Goal: Task Accomplishment & Management: Use online tool/utility

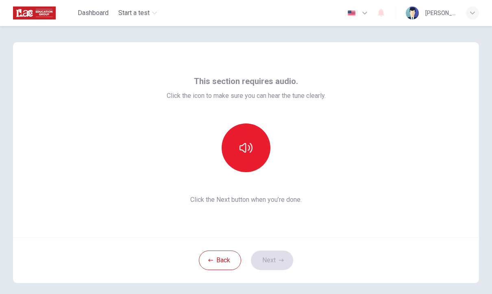
click at [238, 141] on button "button" at bounding box center [246, 148] width 49 height 49
click at [278, 260] on button "Next" at bounding box center [272, 261] width 42 height 20
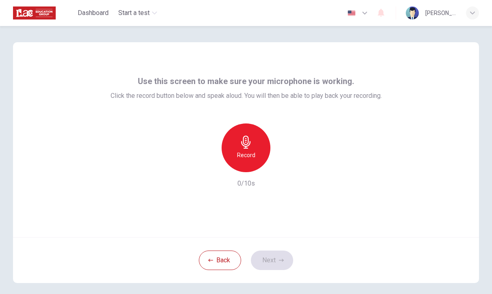
click at [259, 162] on div "Record" at bounding box center [246, 148] width 49 height 49
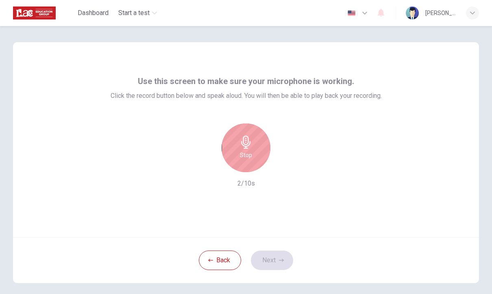
click at [255, 164] on div "Stop" at bounding box center [246, 148] width 49 height 49
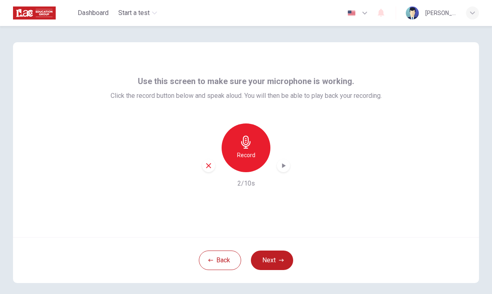
click at [208, 164] on icon "button" at bounding box center [208, 165] width 7 height 7
click at [253, 155] on h6 "Record" at bounding box center [246, 155] width 18 height 10
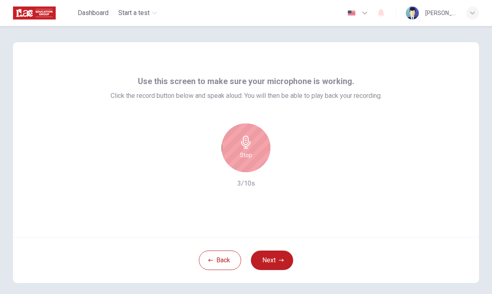
click at [240, 149] on div "Stop" at bounding box center [246, 148] width 49 height 49
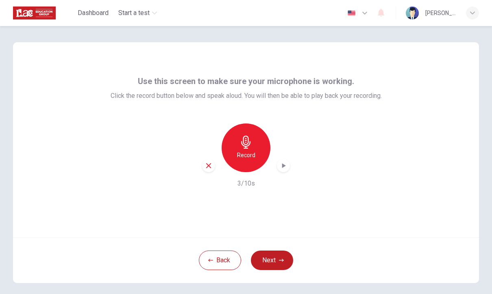
click at [286, 164] on icon "button" at bounding box center [283, 166] width 8 height 8
click at [268, 264] on button "Next" at bounding box center [272, 261] width 42 height 20
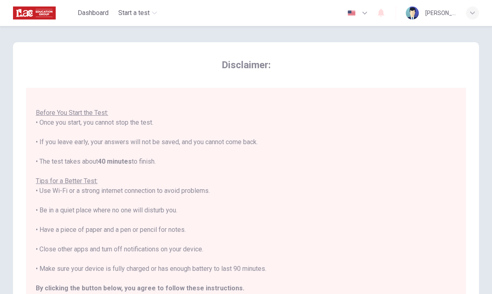
scroll to position [9, 0]
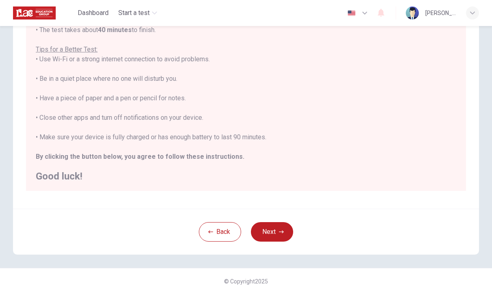
click at [272, 229] on button "Next" at bounding box center [272, 232] width 42 height 20
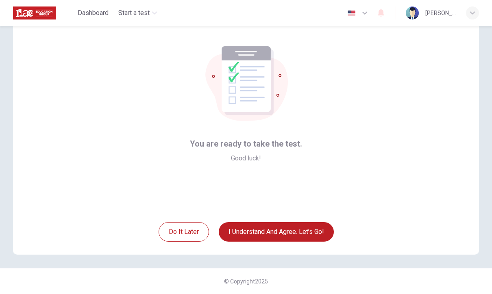
scroll to position [28, 0]
click at [272, 235] on button "I understand and agree. Let’s go!" at bounding box center [276, 232] width 115 height 20
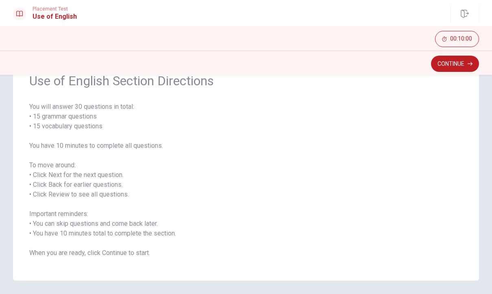
scroll to position [42, 0]
click at [452, 63] on button "Continue" at bounding box center [455, 64] width 48 height 16
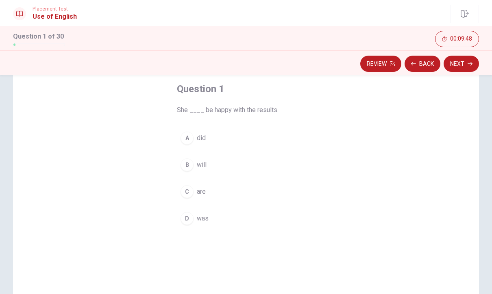
click at [184, 162] on div "B" at bounding box center [187, 165] width 13 height 13
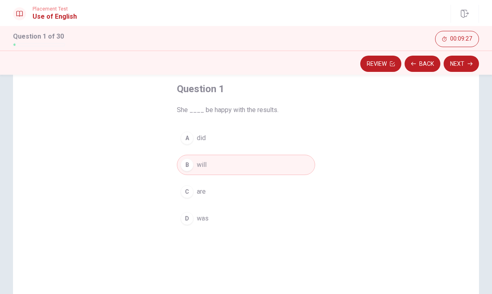
click at [210, 189] on button "C are" at bounding box center [246, 192] width 138 height 20
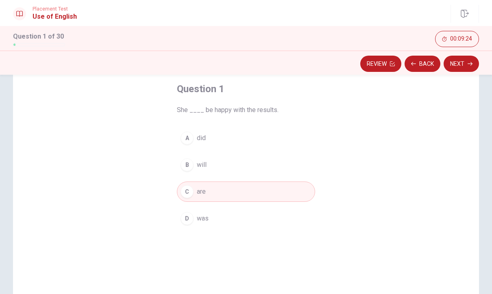
click at [218, 170] on button "B will" at bounding box center [246, 165] width 138 height 20
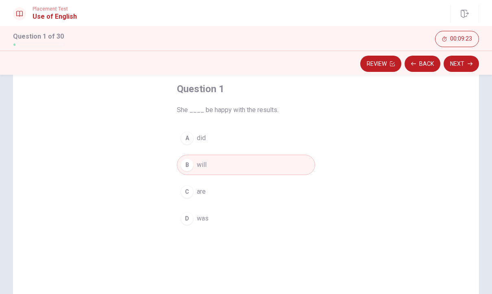
click at [461, 61] on button "Next" at bounding box center [461, 64] width 35 height 16
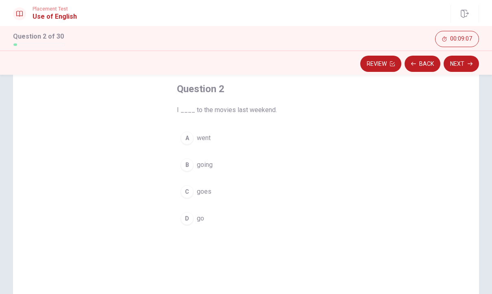
click at [194, 136] on button "A went" at bounding box center [246, 138] width 138 height 20
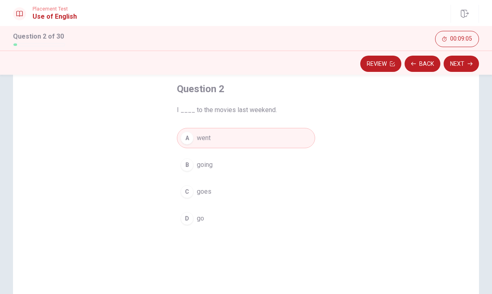
click at [457, 61] on button "Next" at bounding box center [461, 64] width 35 height 16
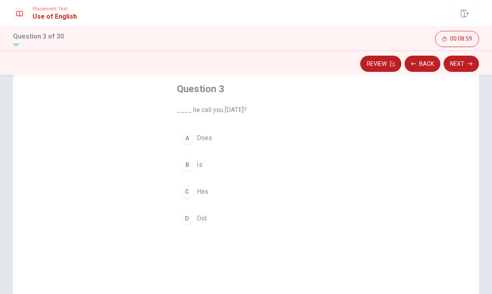
click at [185, 222] on div "D" at bounding box center [187, 218] width 13 height 13
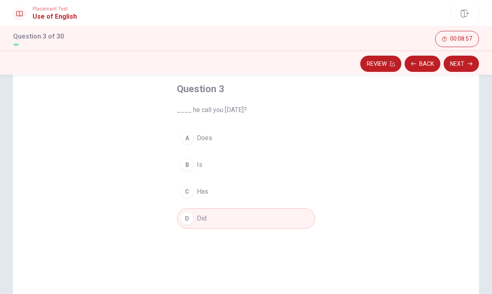
click at [466, 62] on button "Next" at bounding box center [461, 64] width 35 height 16
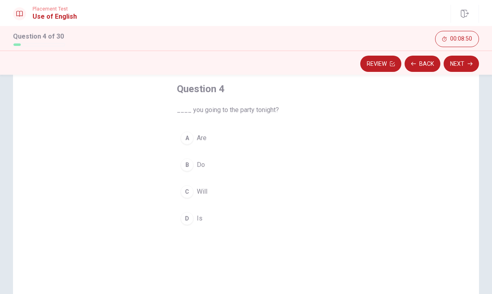
click at [188, 133] on div "A" at bounding box center [187, 138] width 13 height 13
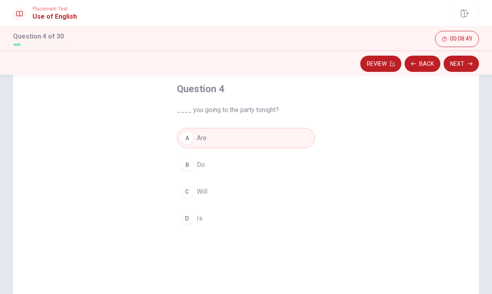
click at [464, 63] on button "Next" at bounding box center [461, 64] width 35 height 16
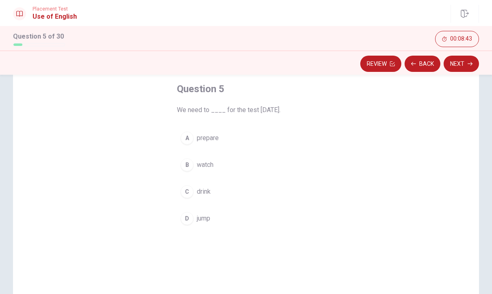
click at [186, 144] on div "A" at bounding box center [187, 138] width 13 height 13
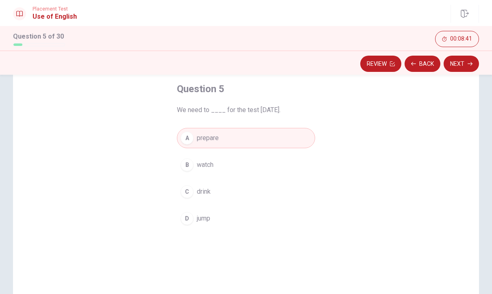
click at [464, 67] on button "Next" at bounding box center [461, 64] width 35 height 16
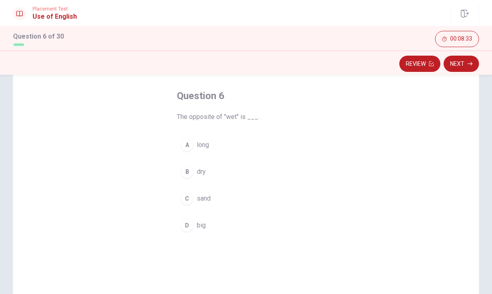
scroll to position [35, 0]
click at [186, 172] on div "B" at bounding box center [187, 171] width 13 height 13
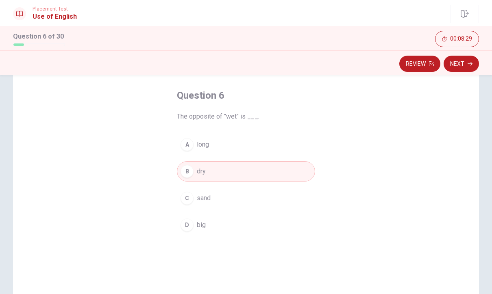
click at [473, 68] on button "Next" at bounding box center [461, 64] width 35 height 16
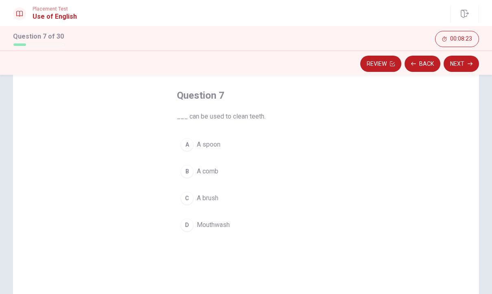
click at [186, 200] on div "C" at bounding box center [187, 198] width 13 height 13
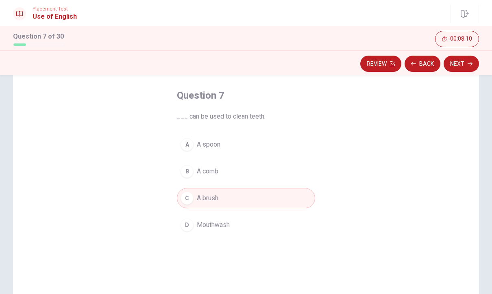
click at [192, 228] on div "D" at bounding box center [187, 225] width 13 height 13
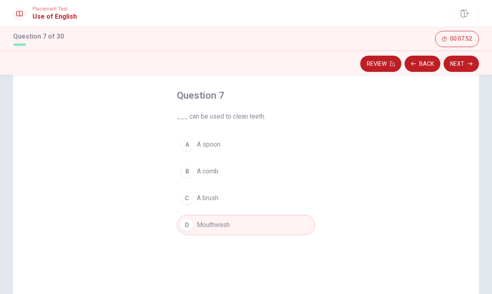
click at [184, 196] on div "C" at bounding box center [187, 198] width 13 height 13
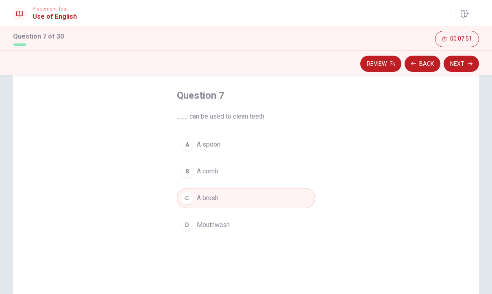
click at [466, 62] on button "Next" at bounding box center [461, 64] width 35 height 16
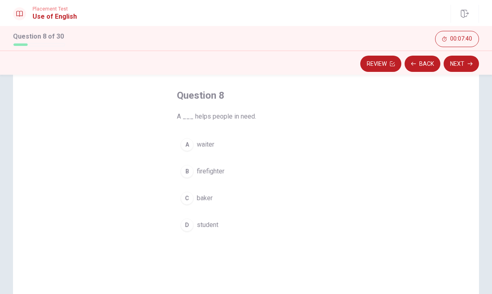
click at [193, 173] on div "B" at bounding box center [187, 171] width 13 height 13
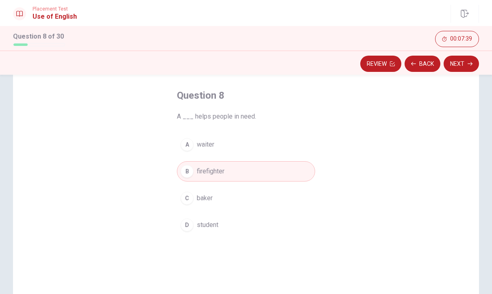
click at [467, 68] on button "Next" at bounding box center [461, 64] width 35 height 16
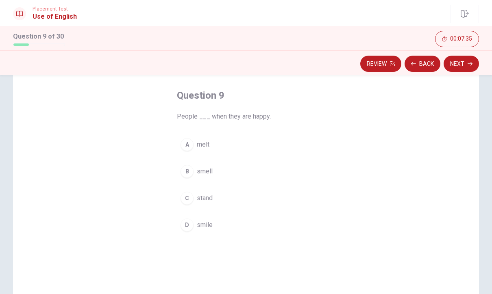
click at [196, 223] on button "D smile" at bounding box center [246, 225] width 138 height 20
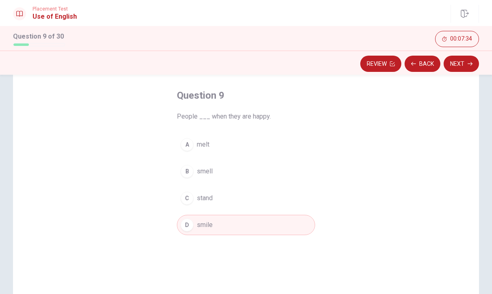
click at [463, 63] on button "Next" at bounding box center [461, 64] width 35 height 16
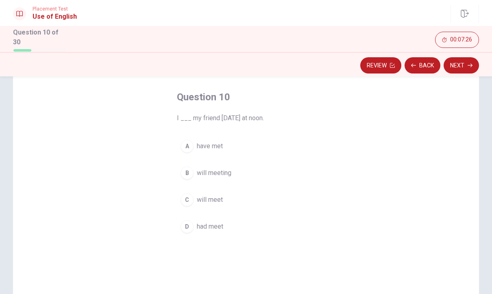
click at [199, 170] on span "will meeting" at bounding box center [214, 173] width 35 height 10
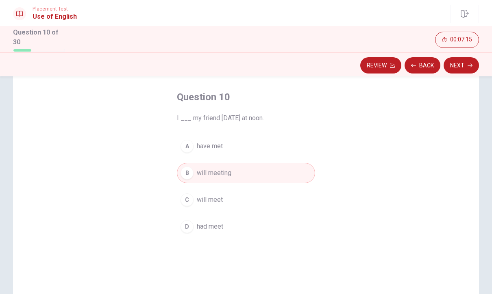
click at [465, 65] on button "Next" at bounding box center [461, 65] width 35 height 16
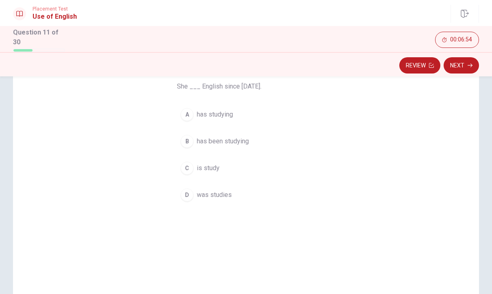
scroll to position [68, 0]
click at [188, 142] on div "B" at bounding box center [187, 140] width 13 height 13
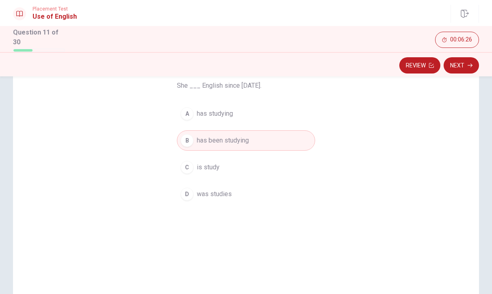
click at [460, 63] on button "Next" at bounding box center [461, 65] width 35 height 16
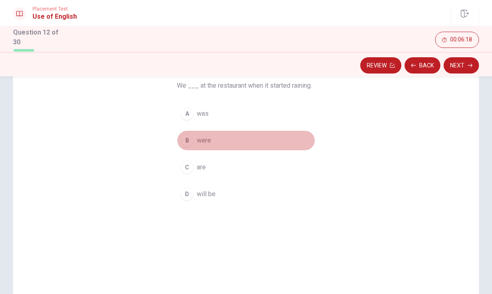
click at [186, 144] on div "B" at bounding box center [187, 140] width 13 height 13
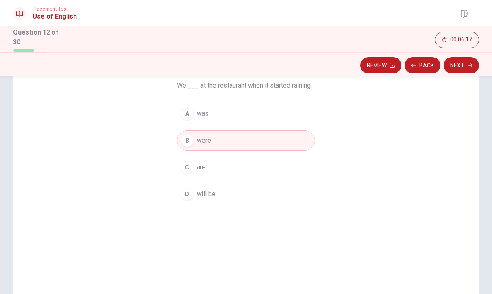
click at [462, 59] on button "Next" at bounding box center [461, 65] width 35 height 16
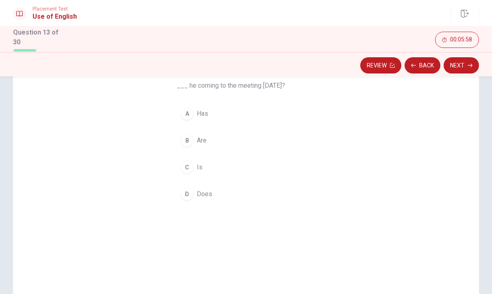
click at [193, 189] on button "D Does" at bounding box center [246, 194] width 138 height 20
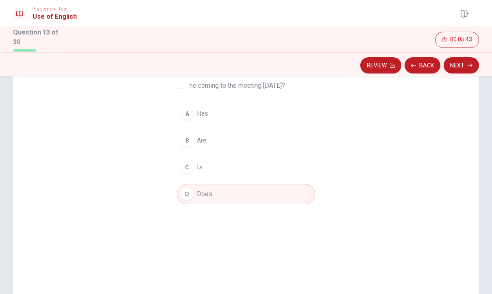
click at [470, 67] on button "Next" at bounding box center [461, 65] width 35 height 16
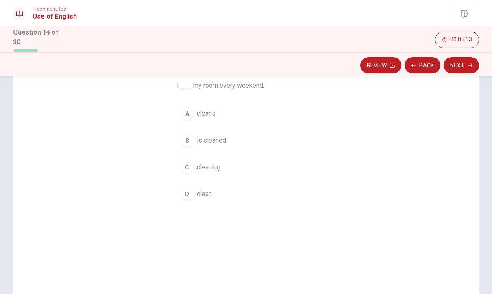
click at [181, 197] on button "D clean" at bounding box center [246, 194] width 138 height 20
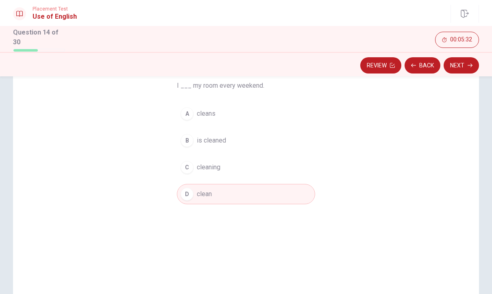
click at [465, 65] on button "Next" at bounding box center [461, 65] width 35 height 16
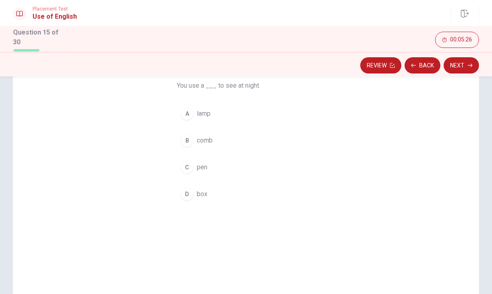
click at [189, 107] on div "A" at bounding box center [187, 113] width 13 height 13
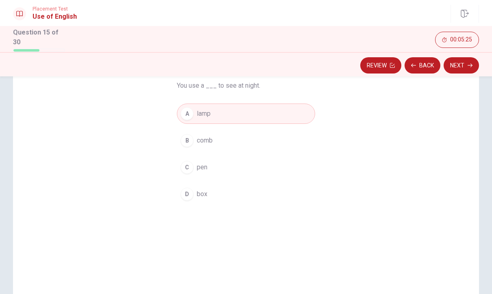
click at [465, 59] on button "Next" at bounding box center [461, 65] width 35 height 16
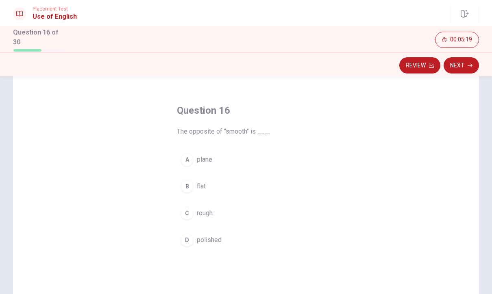
scroll to position [27, 0]
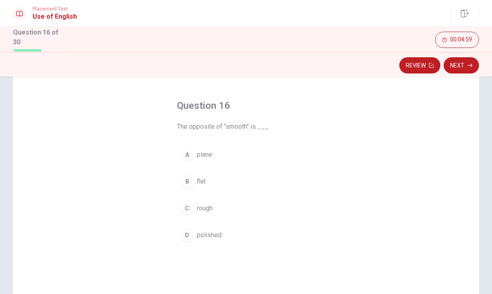
click at [188, 207] on div "C" at bounding box center [187, 208] width 13 height 13
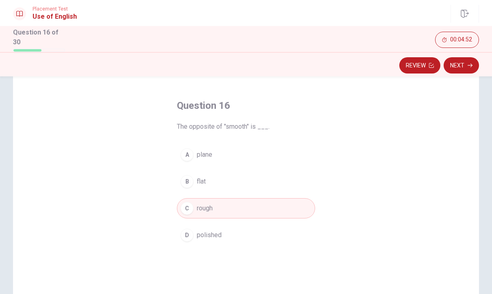
click at [474, 59] on button "Next" at bounding box center [461, 65] width 35 height 16
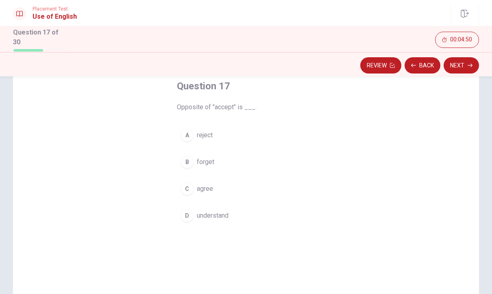
scroll to position [48, 0]
click at [187, 136] on div "A" at bounding box center [187, 133] width 13 height 13
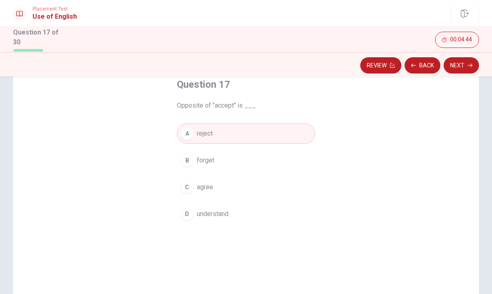
click at [468, 57] on button "Next" at bounding box center [461, 65] width 35 height 16
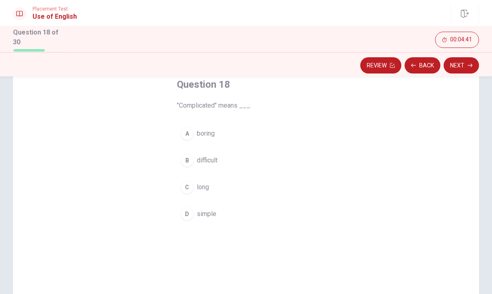
click at [196, 160] on button "B difficult" at bounding box center [246, 160] width 138 height 20
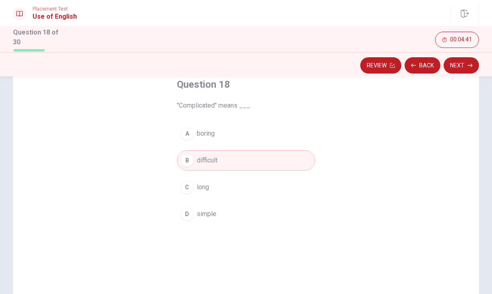
click at [446, 62] on button "Next" at bounding box center [461, 65] width 35 height 16
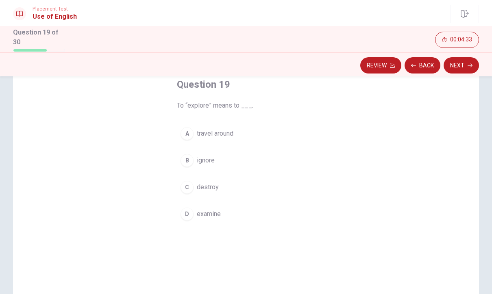
click at [205, 209] on span "examine" at bounding box center [209, 214] width 24 height 10
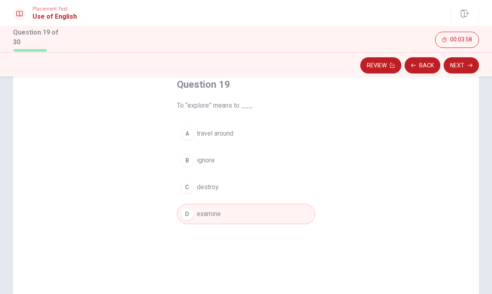
click at [458, 66] on button "Next" at bounding box center [461, 65] width 35 height 16
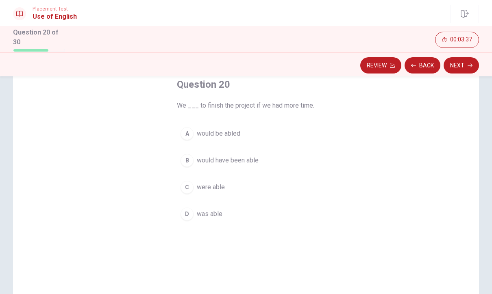
click at [222, 132] on span "would be abled" at bounding box center [219, 134] width 44 height 10
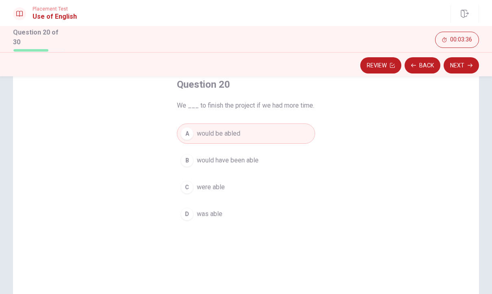
click at [456, 67] on button "Next" at bounding box center [461, 65] width 35 height 16
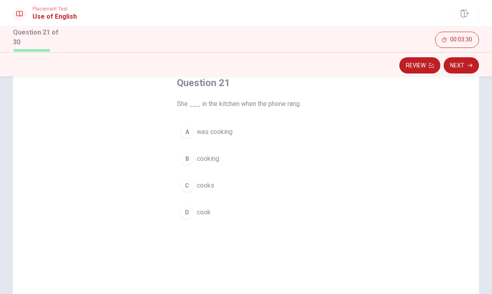
scroll to position [54, 0]
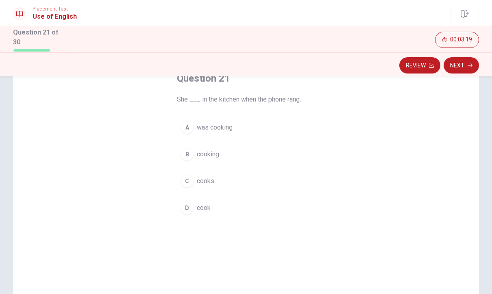
click at [198, 123] on span "was cooking" at bounding box center [215, 128] width 36 height 10
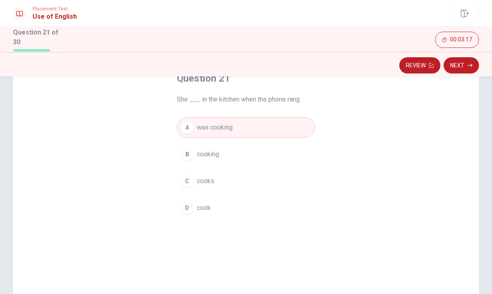
click at [472, 67] on button "Next" at bounding box center [461, 65] width 35 height 16
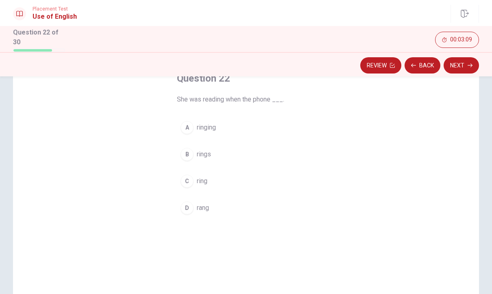
click at [200, 153] on span "rings" at bounding box center [204, 155] width 14 height 10
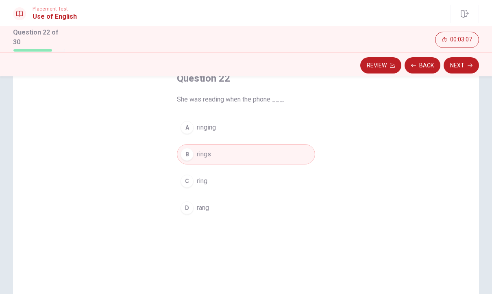
click at [199, 179] on span "ring" at bounding box center [202, 181] width 11 height 10
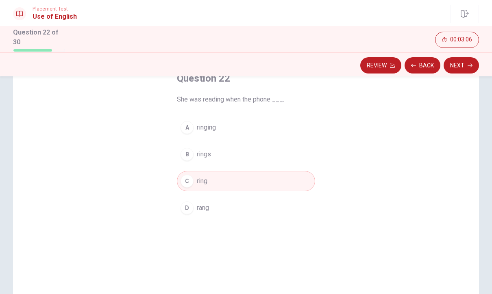
click at [229, 160] on button "B rings" at bounding box center [246, 154] width 138 height 20
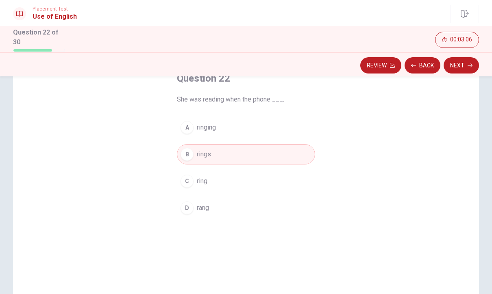
click at [459, 68] on button "Next" at bounding box center [461, 65] width 35 height 16
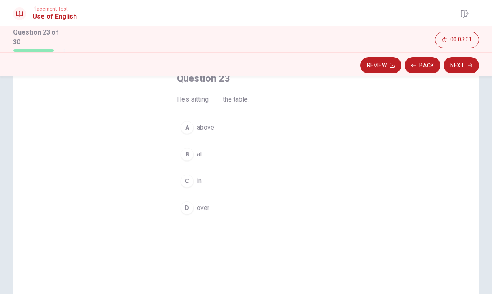
click at [203, 152] on button "B at" at bounding box center [246, 154] width 138 height 20
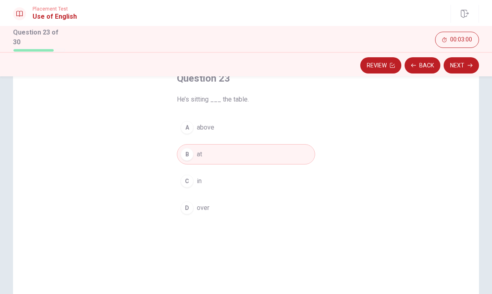
click at [467, 60] on button "Next" at bounding box center [461, 65] width 35 height 16
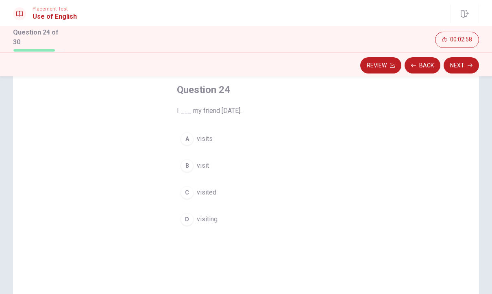
scroll to position [40, 0]
click at [202, 200] on button "C visited" at bounding box center [246, 195] width 138 height 20
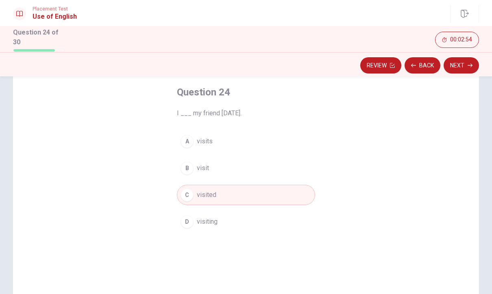
click at [471, 64] on icon "button" at bounding box center [470, 66] width 5 height 4
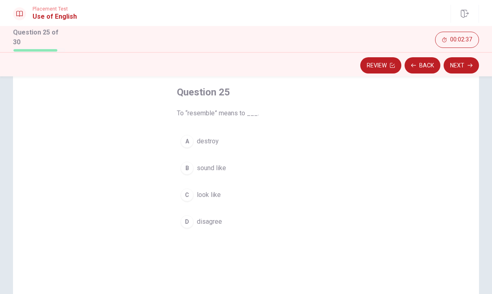
click at [195, 194] on button "C look like" at bounding box center [246, 195] width 138 height 20
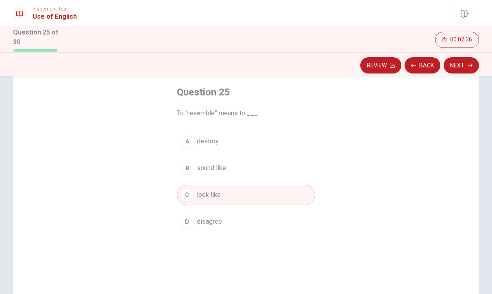
click at [473, 64] on button "Next" at bounding box center [461, 65] width 35 height 16
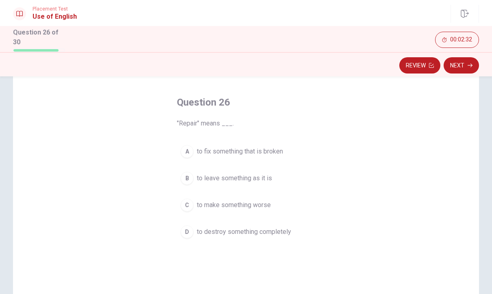
scroll to position [32, 0]
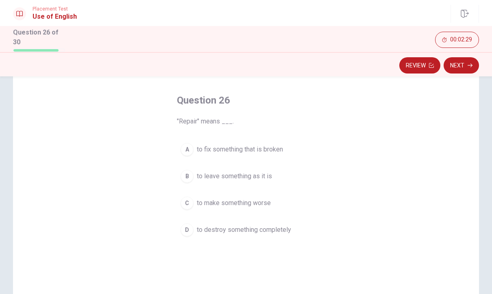
click at [264, 156] on button "A to fix something that is broken" at bounding box center [246, 149] width 138 height 20
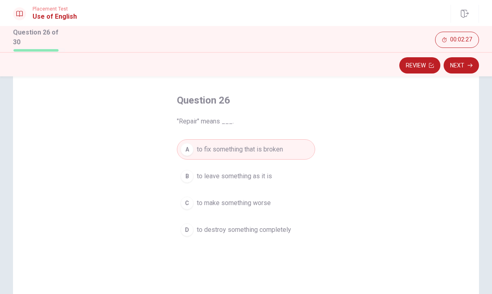
click at [460, 70] on button "Next" at bounding box center [461, 65] width 35 height 16
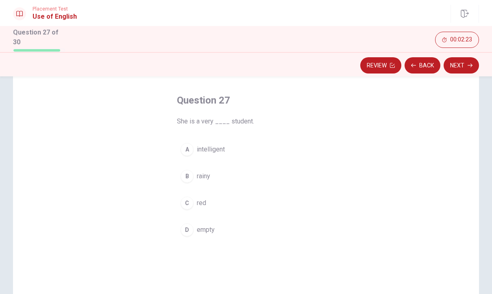
click at [215, 150] on span "intelligent" at bounding box center [211, 150] width 28 height 10
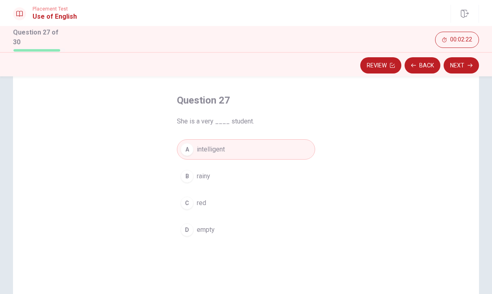
click at [467, 70] on button "Next" at bounding box center [461, 65] width 35 height 16
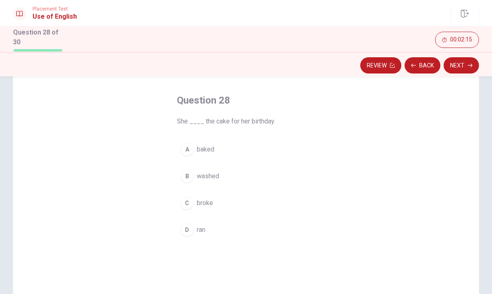
click at [209, 150] on span "baked" at bounding box center [205, 150] width 17 height 10
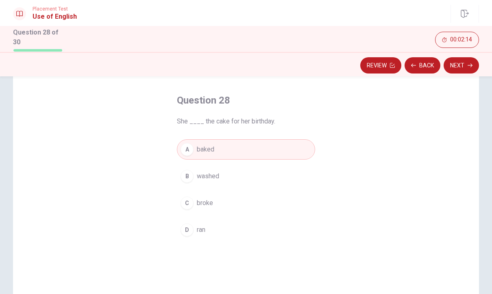
click at [462, 61] on button "Next" at bounding box center [461, 65] width 35 height 16
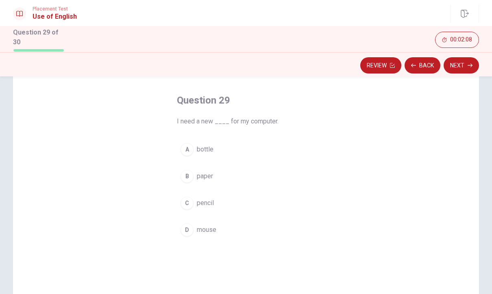
click at [199, 228] on span "mouse" at bounding box center [207, 230] width 20 height 10
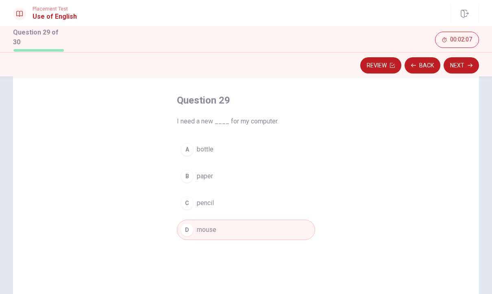
click at [473, 63] on button "Next" at bounding box center [461, 65] width 35 height 16
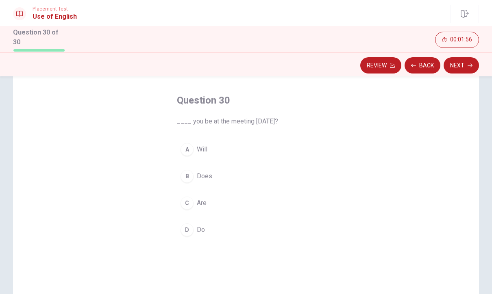
click at [192, 236] on button "D Do" at bounding box center [246, 230] width 138 height 20
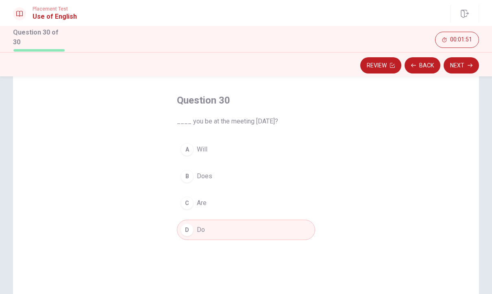
click at [200, 207] on button "C Are" at bounding box center [246, 203] width 138 height 20
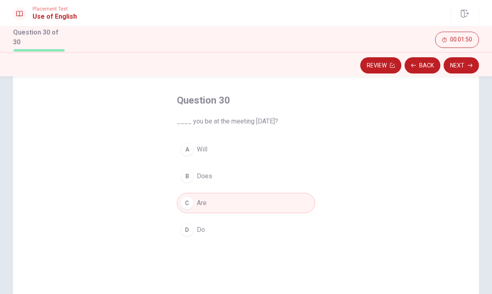
click at [476, 59] on button "Next" at bounding box center [461, 65] width 35 height 16
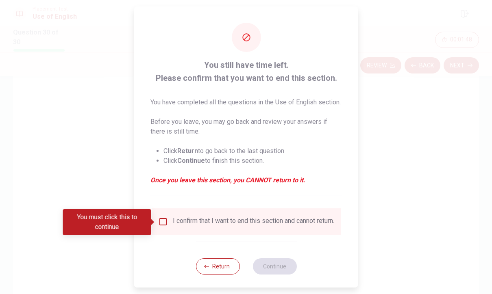
click at [179, 227] on div "I confirm that I want to end this section and cannot return." at bounding box center [253, 222] width 161 height 10
click at [203, 222] on div "I confirm that I want to end this section and cannot return." at bounding box center [253, 222] width 161 height 10
click at [170, 218] on div "I confirm that I want to end this section and cannot return." at bounding box center [246, 222] width 176 height 10
click at [163, 223] on input "You must click this to continue" at bounding box center [163, 222] width 10 height 10
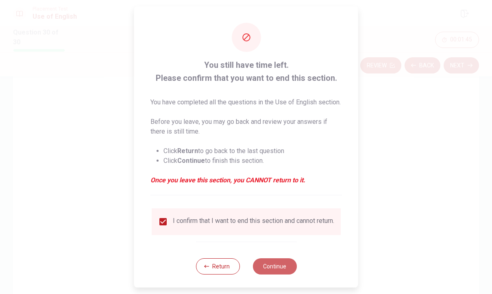
click at [278, 273] on button "Continue" at bounding box center [275, 267] width 44 height 16
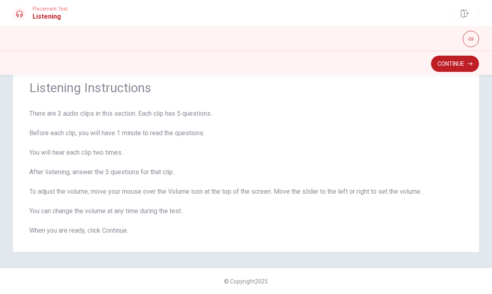
scroll to position [28, 0]
click at [468, 57] on button "Continue" at bounding box center [455, 64] width 48 height 16
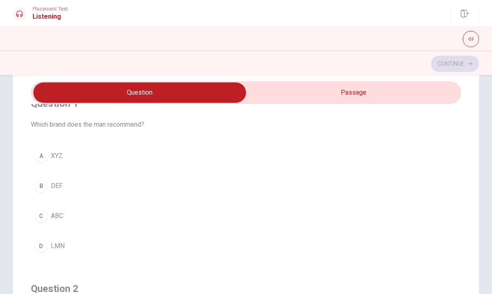
scroll to position [22, 0]
type input "5"
click at [390, 98] on input "checkbox" at bounding box center [139, 93] width 645 height 20
checkbox input "true"
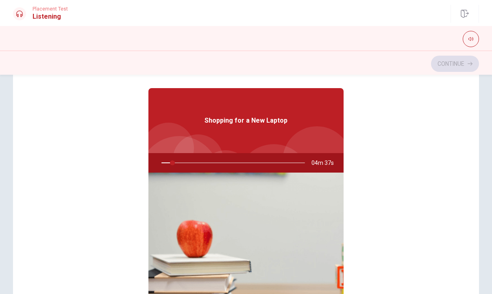
scroll to position [0, 0]
type input "8"
checkbox input "false"
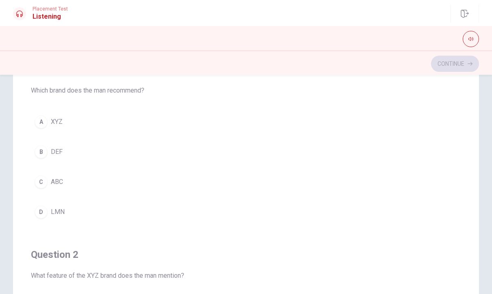
type input "8"
checkbox input "true"
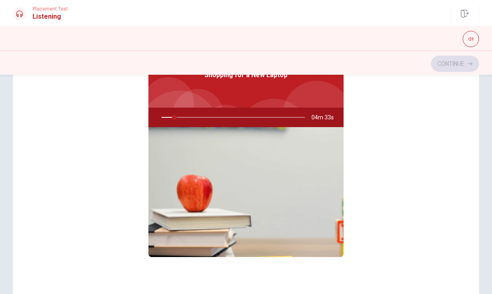
scroll to position [46, 0]
type input "9"
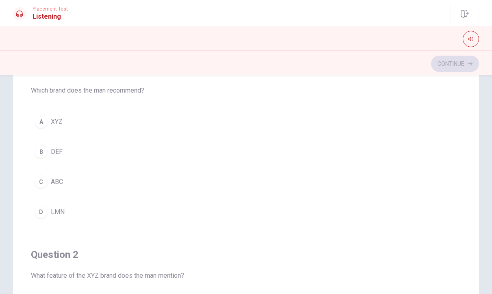
scroll to position [0, 0]
checkbox input "true"
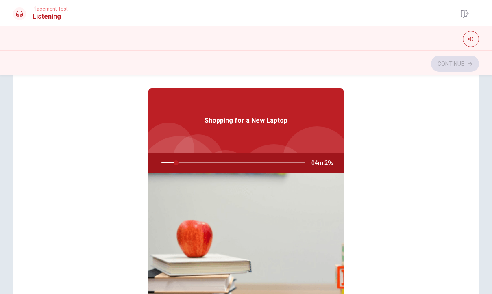
type input "11"
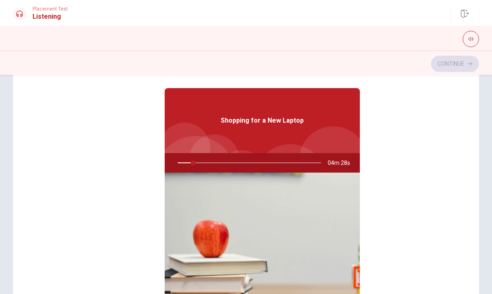
checkbox input "false"
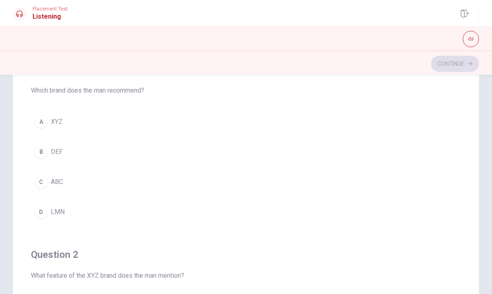
type input "18"
checkbox input "true"
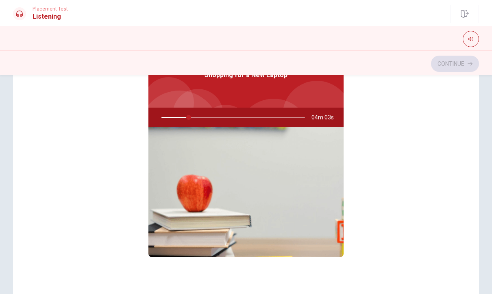
scroll to position [46, 0]
type input "20"
checkbox input "false"
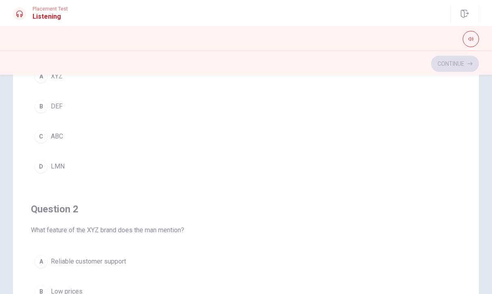
type input "20"
checkbox input "true"
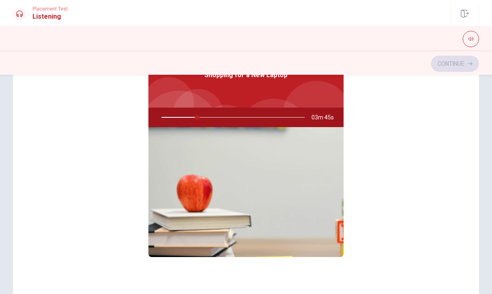
type input "25"
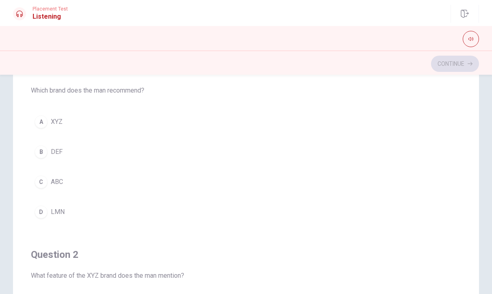
scroll to position [0, 0]
checkbox input "true"
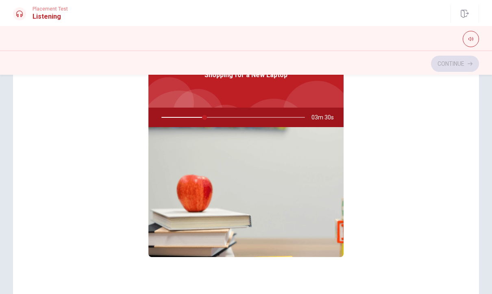
type input "30"
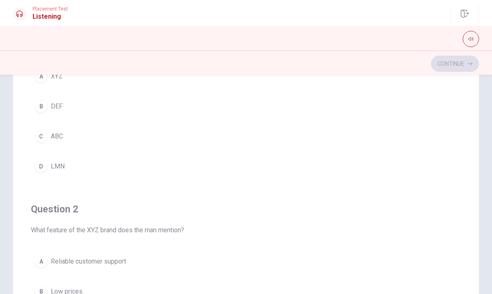
checkbox input "false"
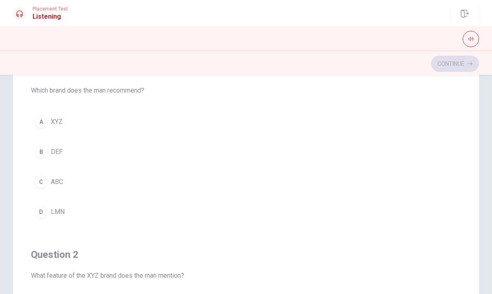
scroll to position [0, 0]
click at [50, 122] on button "A XYZ" at bounding box center [246, 122] width 430 height 20
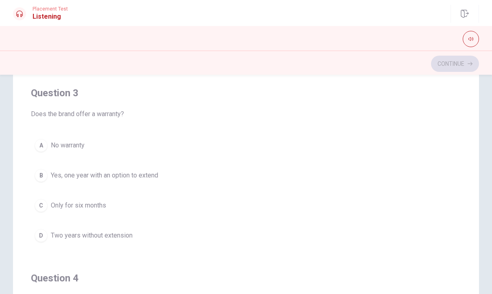
scroll to position [348, 0]
click at [139, 176] on span "Yes, one year with an option to extend" at bounding box center [104, 175] width 107 height 10
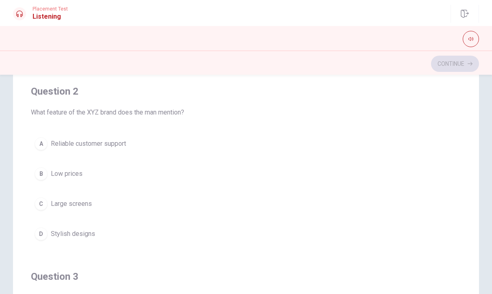
scroll to position [172, 0]
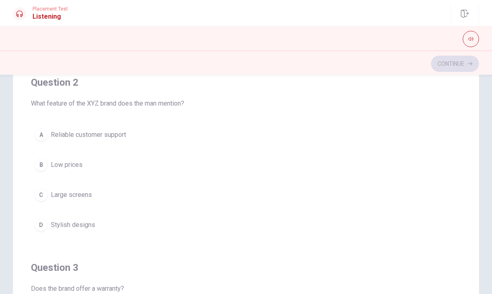
click at [123, 134] on span "Reliable customer support" at bounding box center [88, 135] width 75 height 10
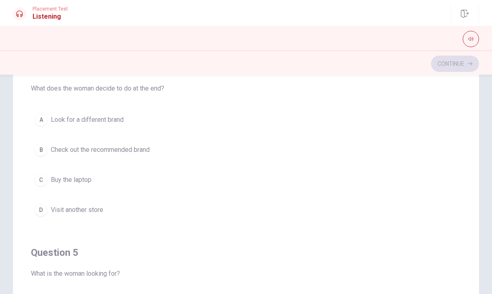
scroll to position [566, 0]
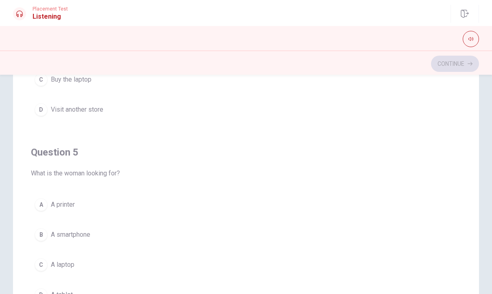
click at [64, 274] on button "C A laptop" at bounding box center [246, 265] width 430 height 20
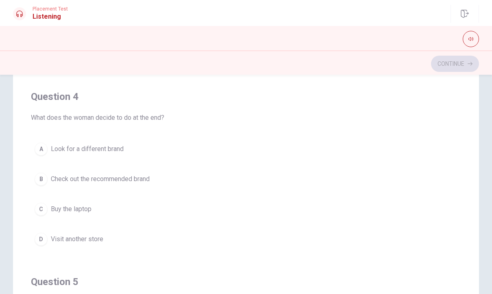
scroll to position [529, 0]
click at [118, 181] on span "Check out the recommended brand" at bounding box center [100, 180] width 99 height 10
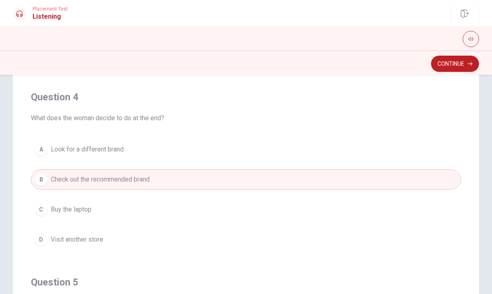
click at [464, 59] on button "Continue" at bounding box center [455, 64] width 48 height 16
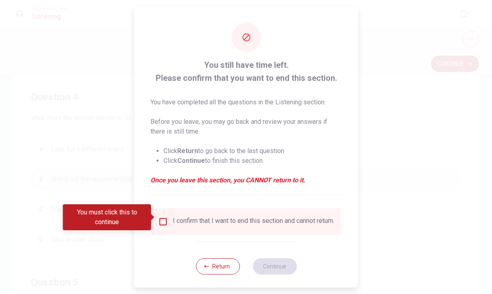
click at [177, 209] on div "I confirm that I want to end this section and cannot return." at bounding box center [246, 222] width 189 height 27
click at [183, 217] on div "I confirm that I want to end this section and cannot return." at bounding box center [253, 222] width 161 height 10
click at [155, 220] on span at bounding box center [153, 217] width 4 height 7
click at [163, 220] on input "You must click this to continue" at bounding box center [163, 222] width 10 height 10
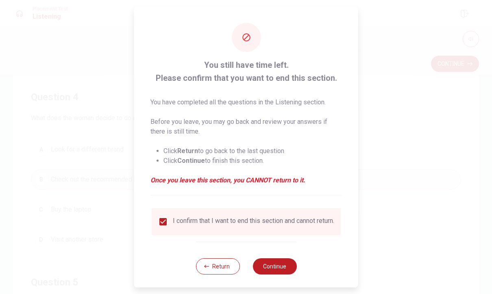
click at [279, 271] on button "Continue" at bounding box center [275, 267] width 44 height 16
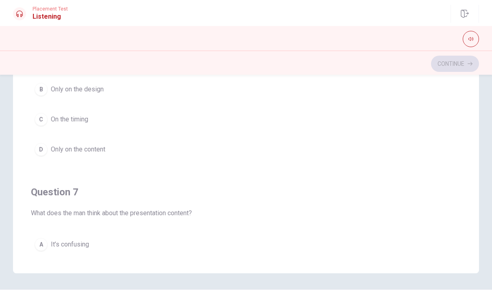
scroll to position [0, 0]
